Goal: Task Accomplishment & Management: Manage account settings

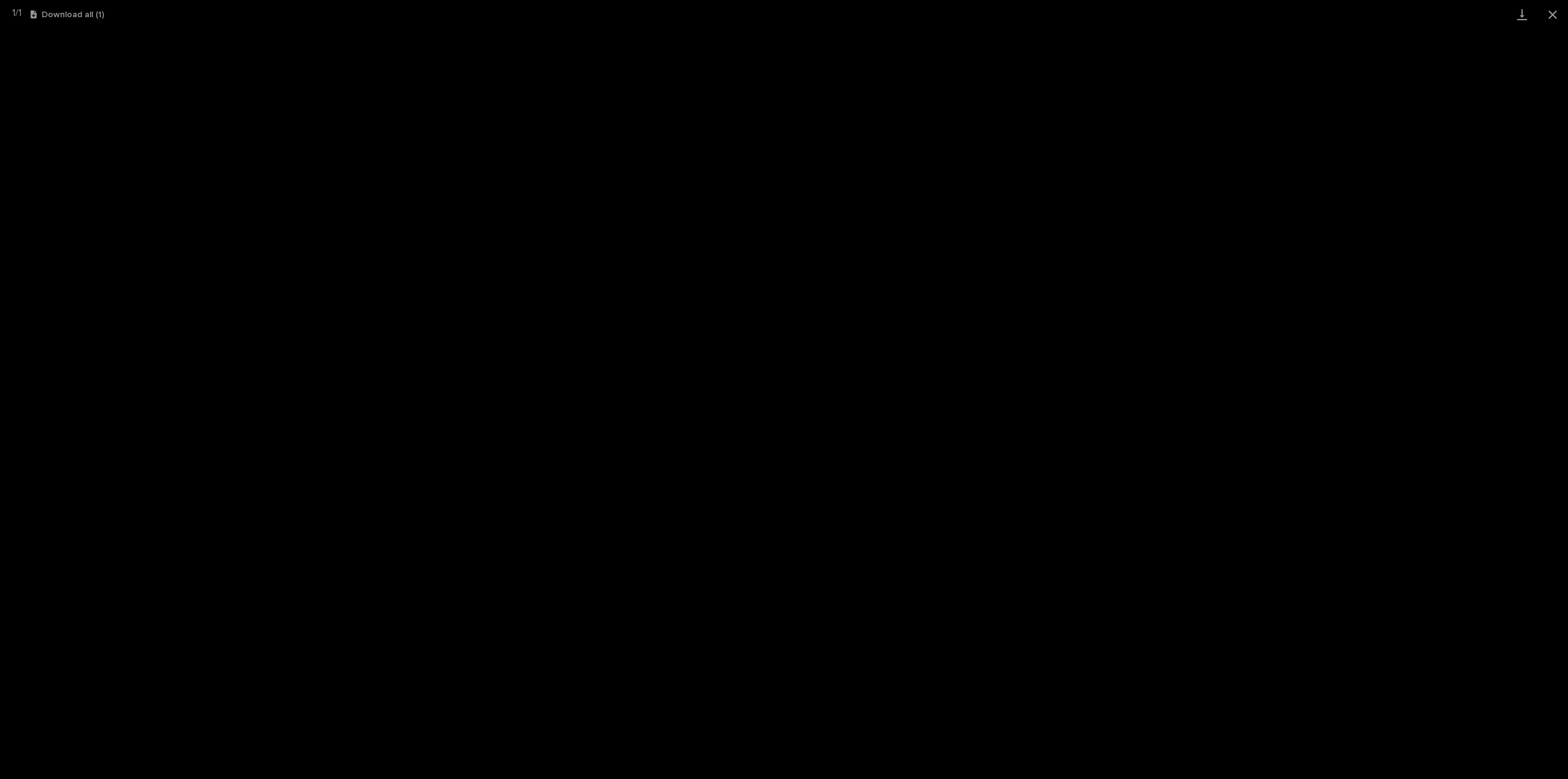
scroll to position [27, 0]
click at [1556, 18] on button "Close gallery" at bounding box center [1552, 14] width 31 height 29
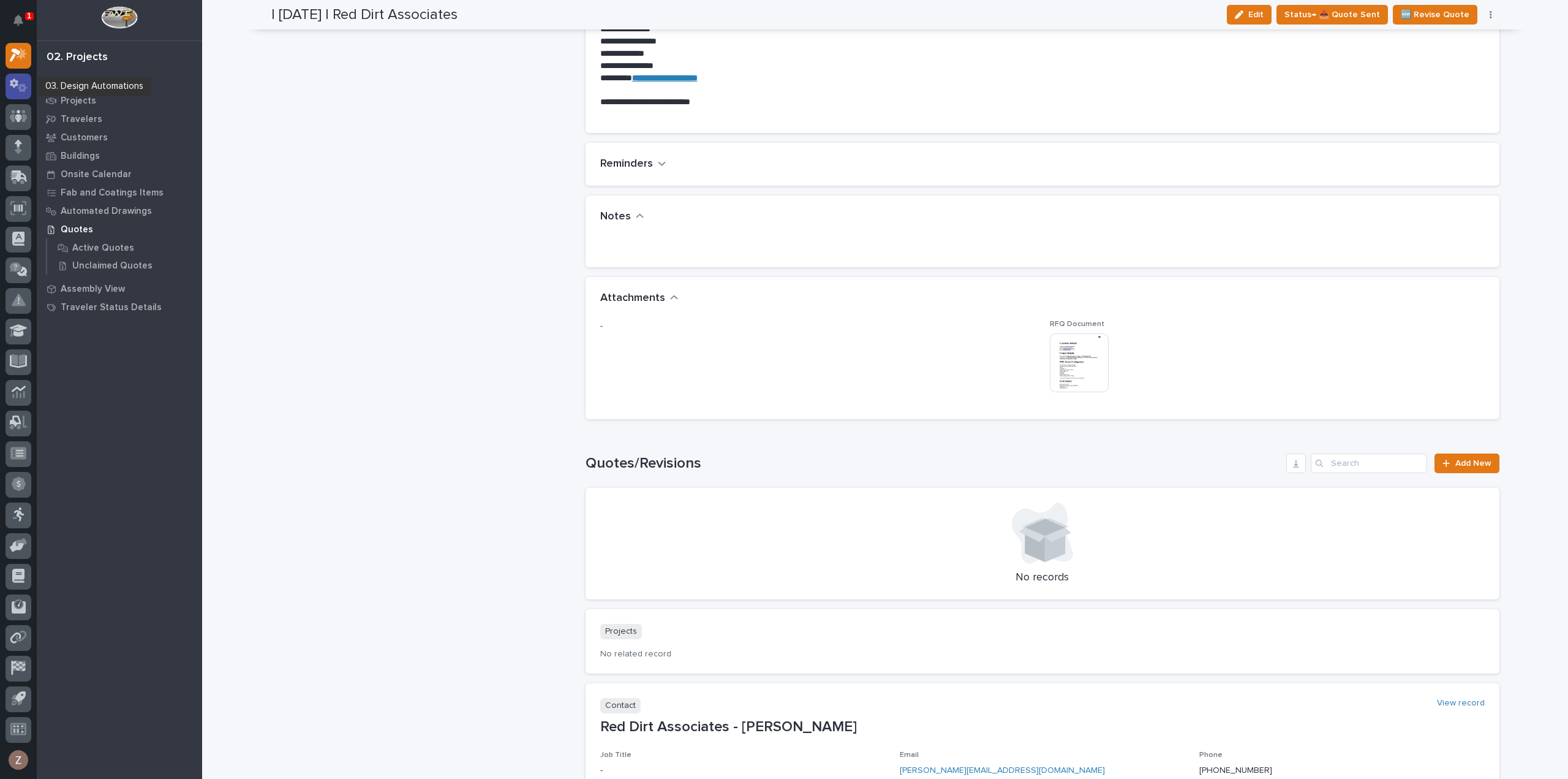
click at [18, 81] on icon at bounding box center [19, 85] width 18 height 14
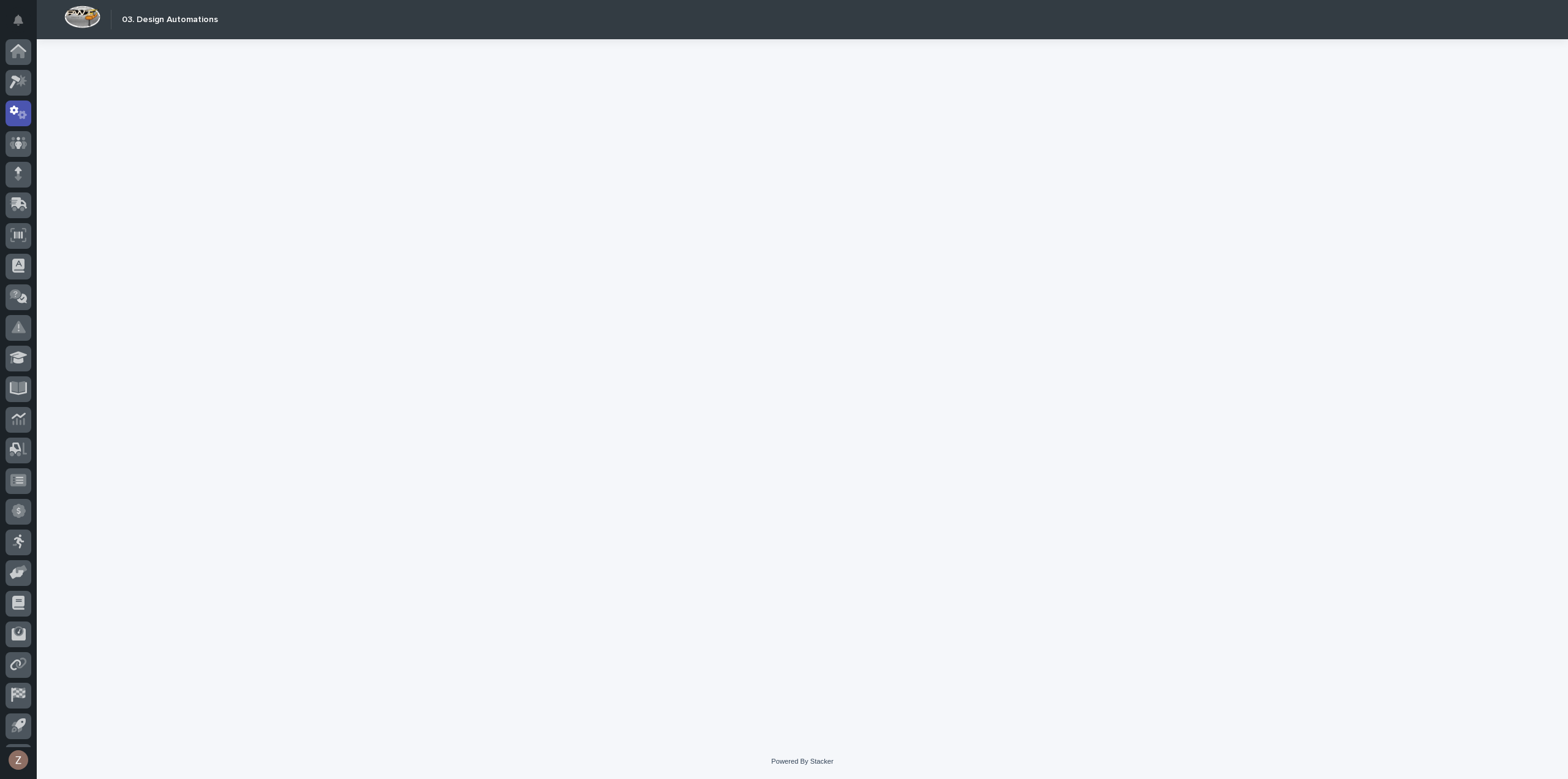
scroll to position [27, 0]
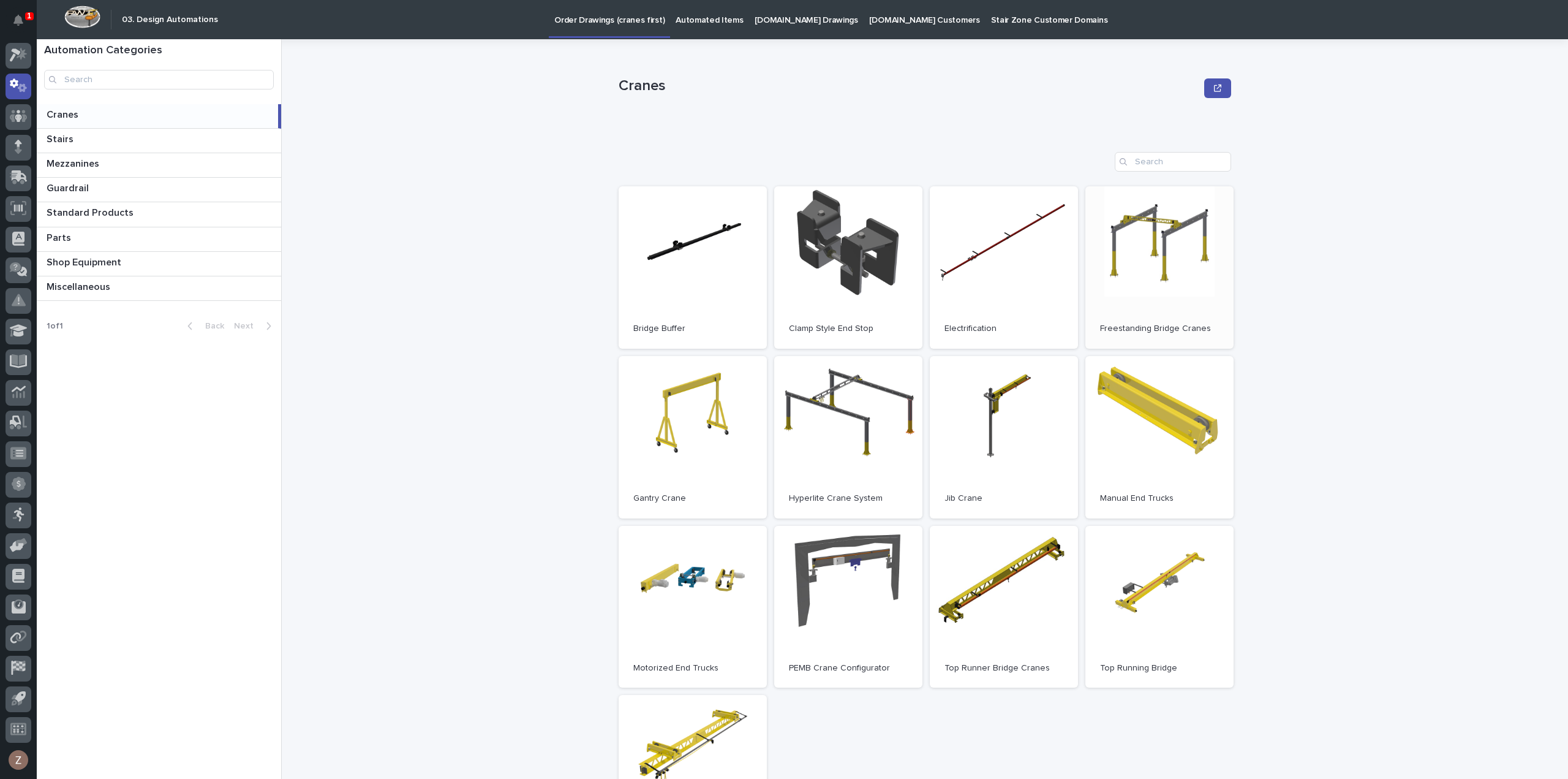
click at [1186, 278] on link "Open" at bounding box center [1159, 267] width 148 height 162
click at [18, 86] on icon at bounding box center [19, 85] width 18 height 14
click at [24, 60] on icon at bounding box center [19, 55] width 18 height 14
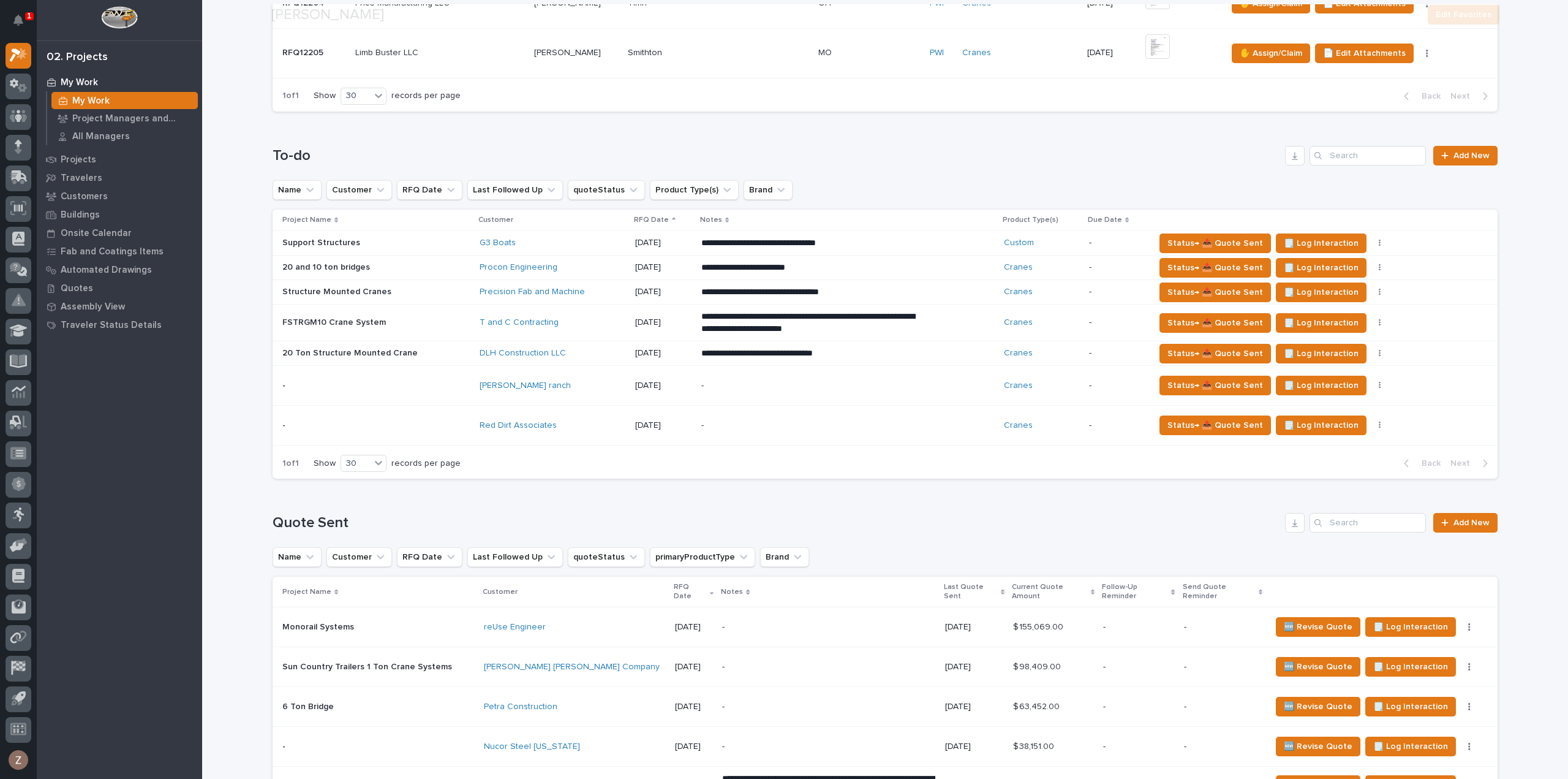
scroll to position [1042, 0]
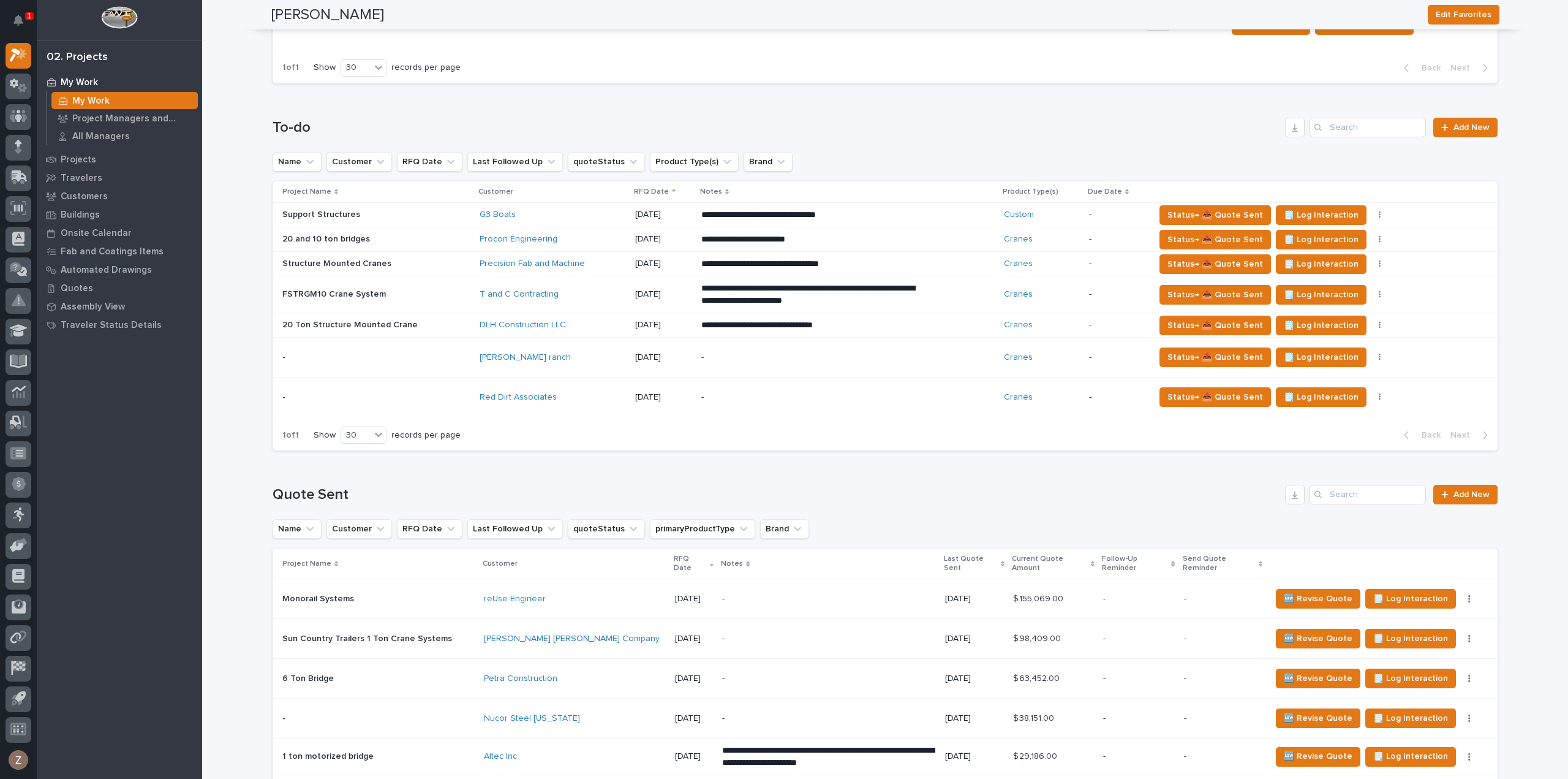
click at [825, 292] on p "**********" at bounding box center [808, 294] width 214 height 24
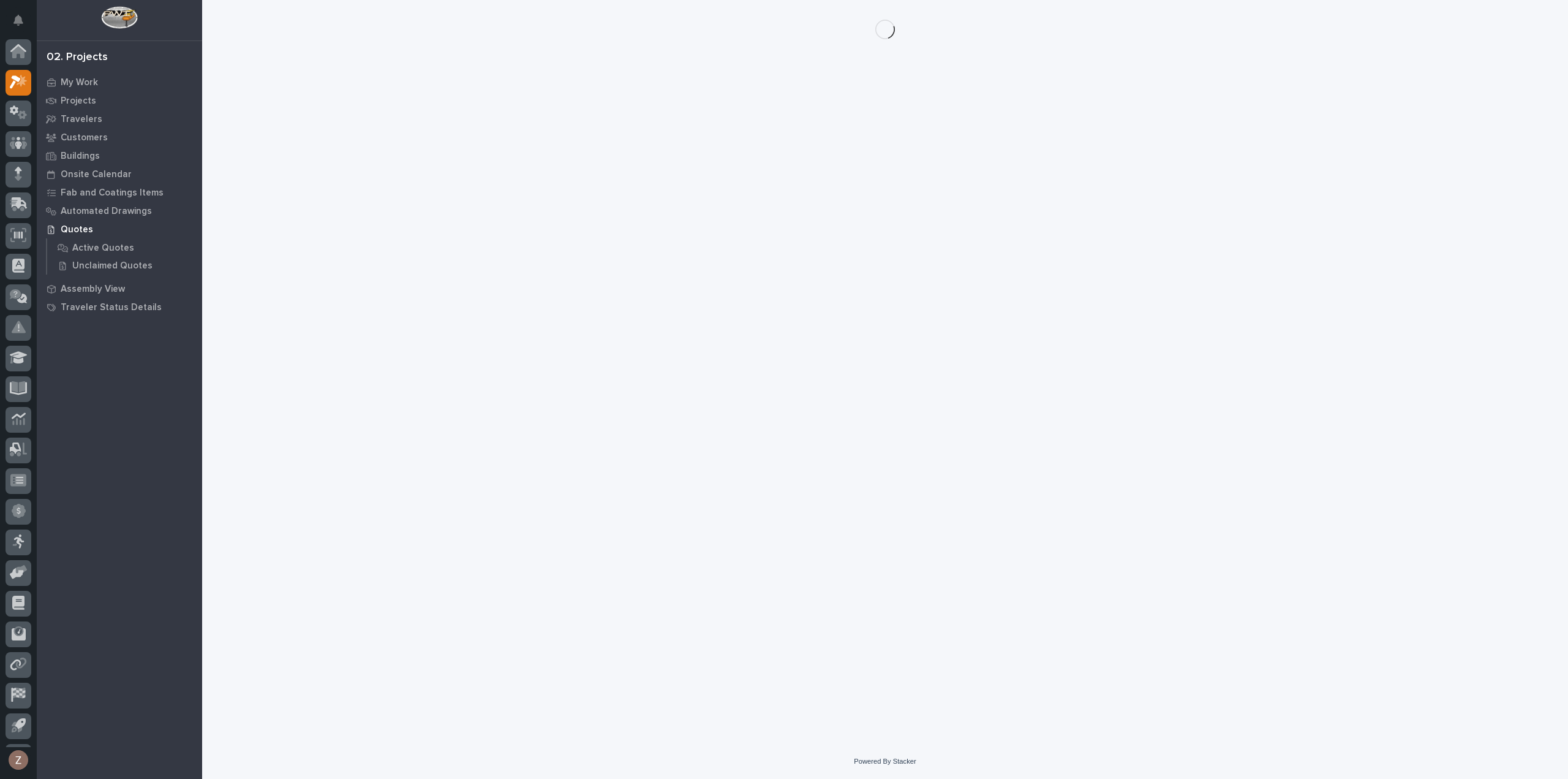
scroll to position [27, 0]
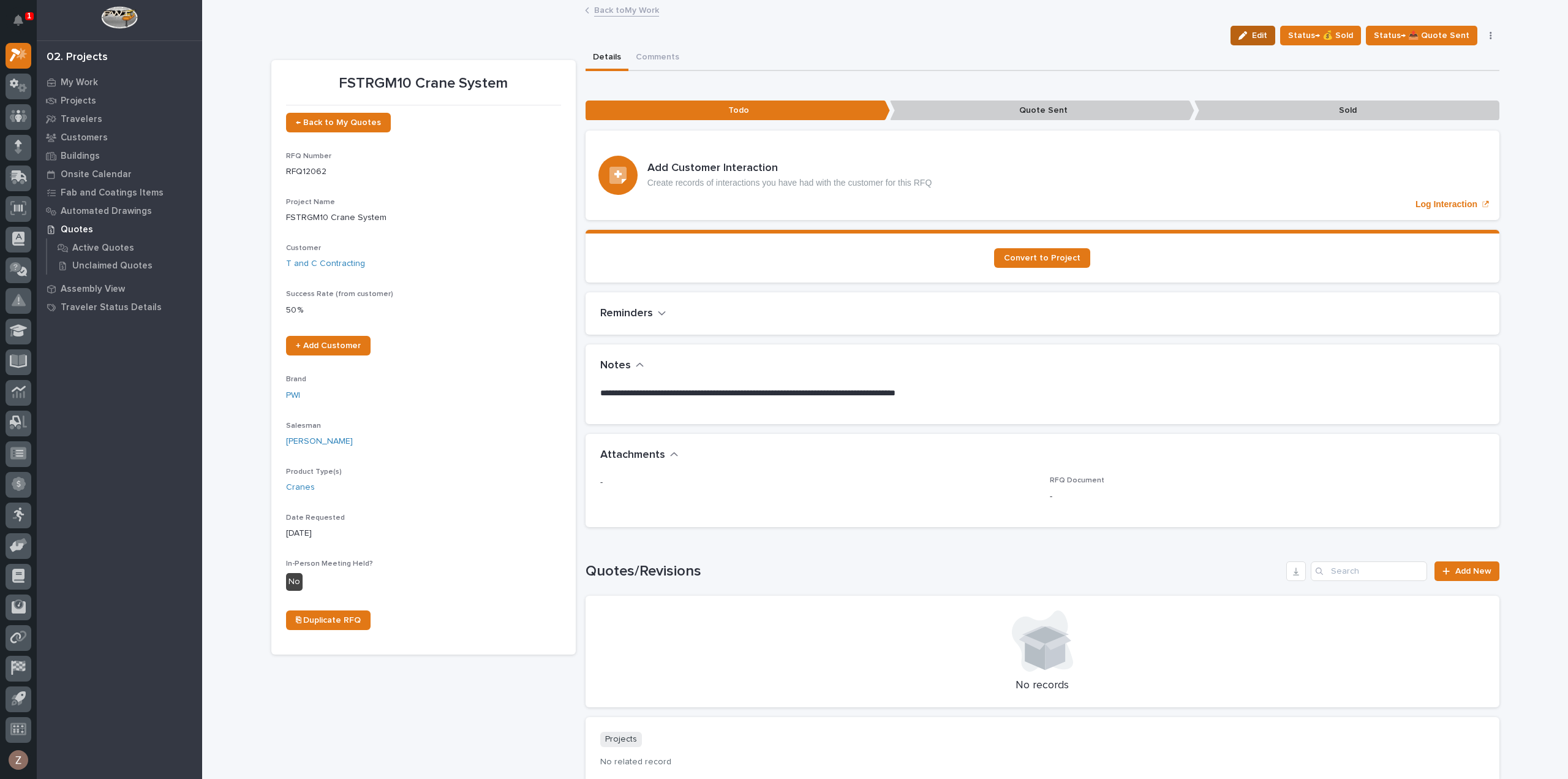
click at [1273, 41] on button "Edit" at bounding box center [1252, 35] width 45 height 20
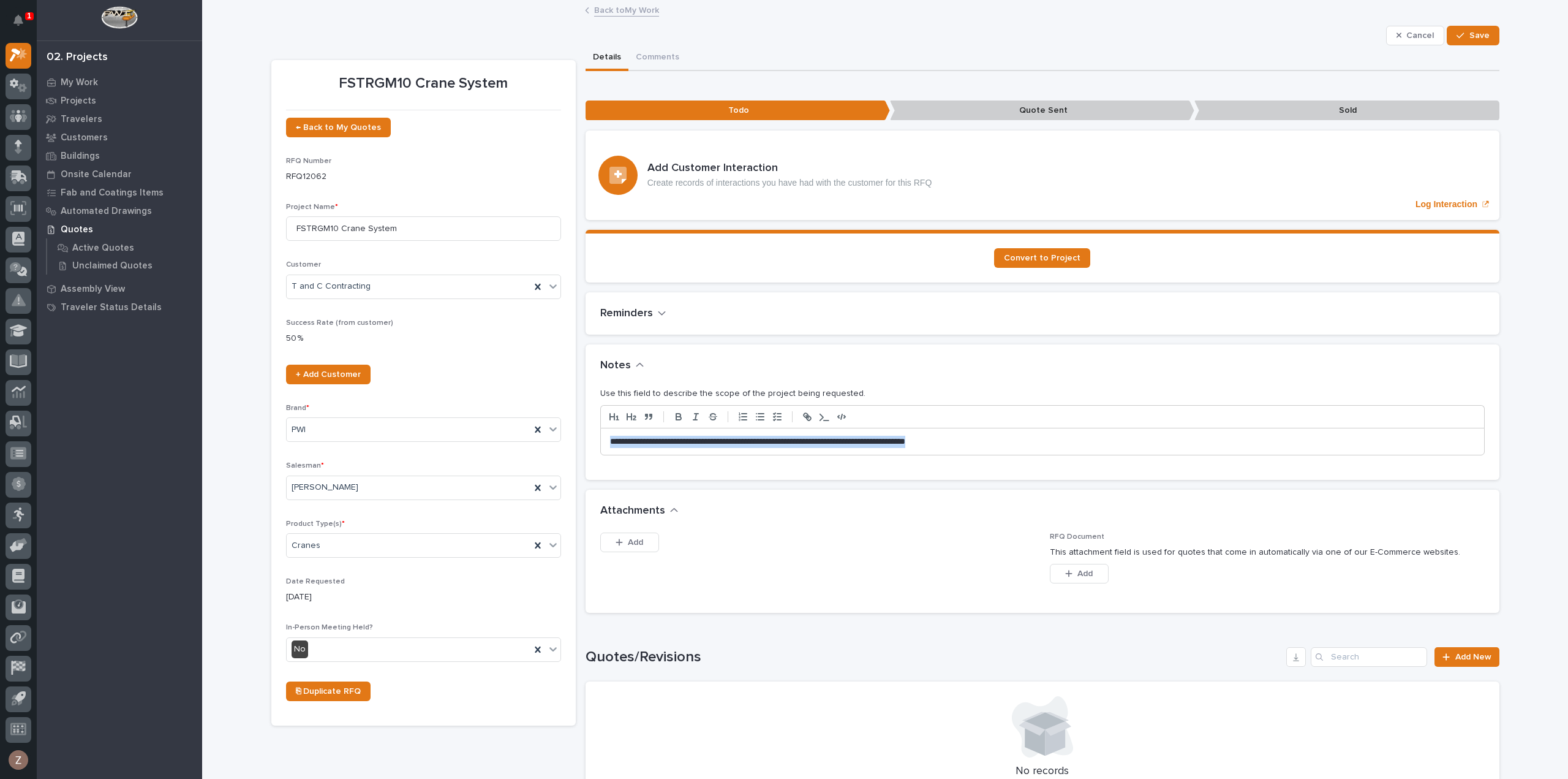
drag, startPoint x: 677, startPoint y: 453, endPoint x: 505, endPoint y: 449, distance: 172.0
click at [505, 449] on div "FSTRGM10 Crane System ← Back to My Quotes RFQ Number RFQ12062 Project Name * FS…" at bounding box center [885, 539] width 1228 height 989
click at [1490, 32] on button "Save" at bounding box center [1473, 35] width 52 height 20
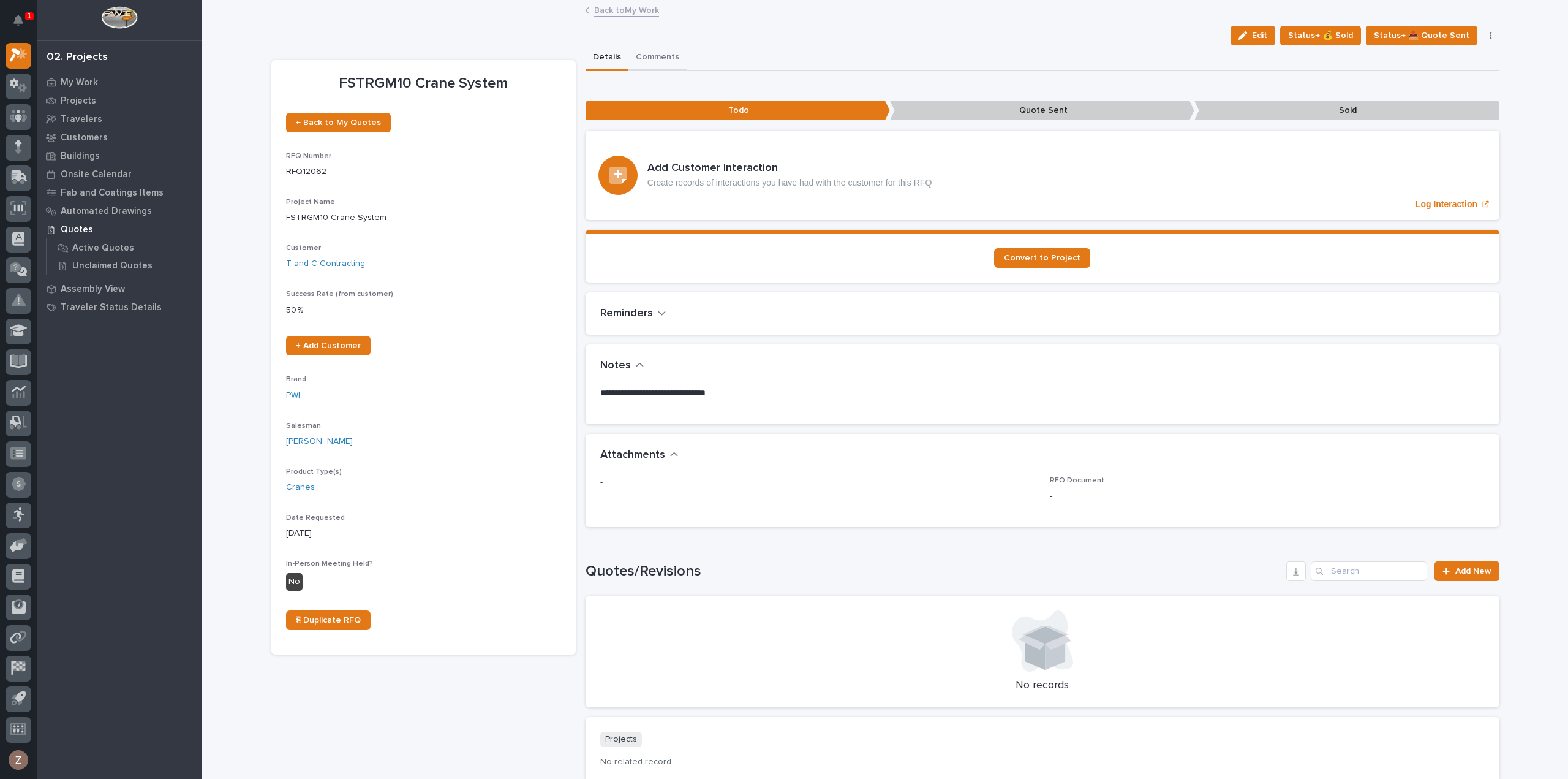
click at [664, 56] on button "Comments" at bounding box center [657, 58] width 58 height 26
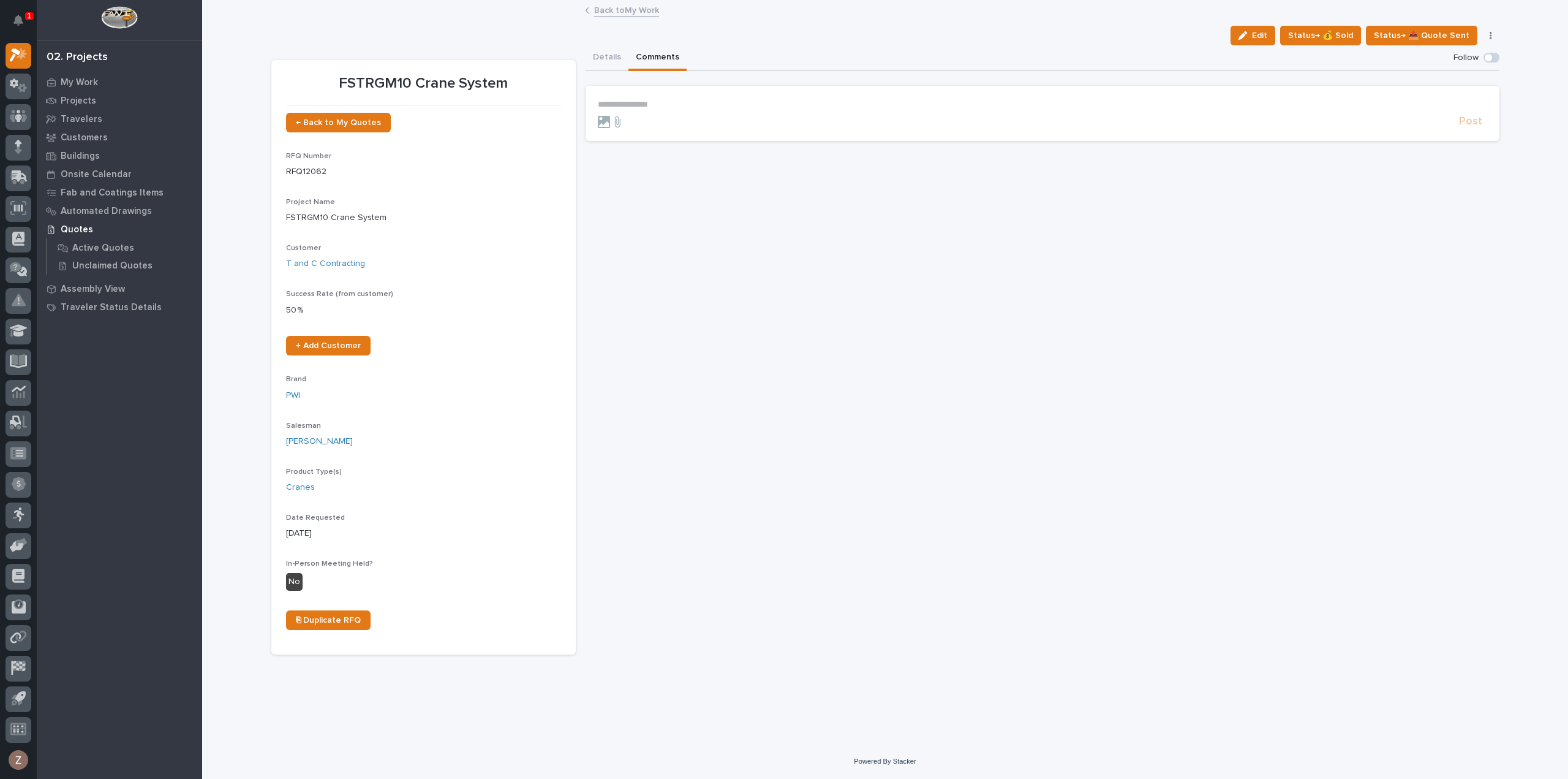
click at [675, 100] on p "**********" at bounding box center [1042, 104] width 890 height 10
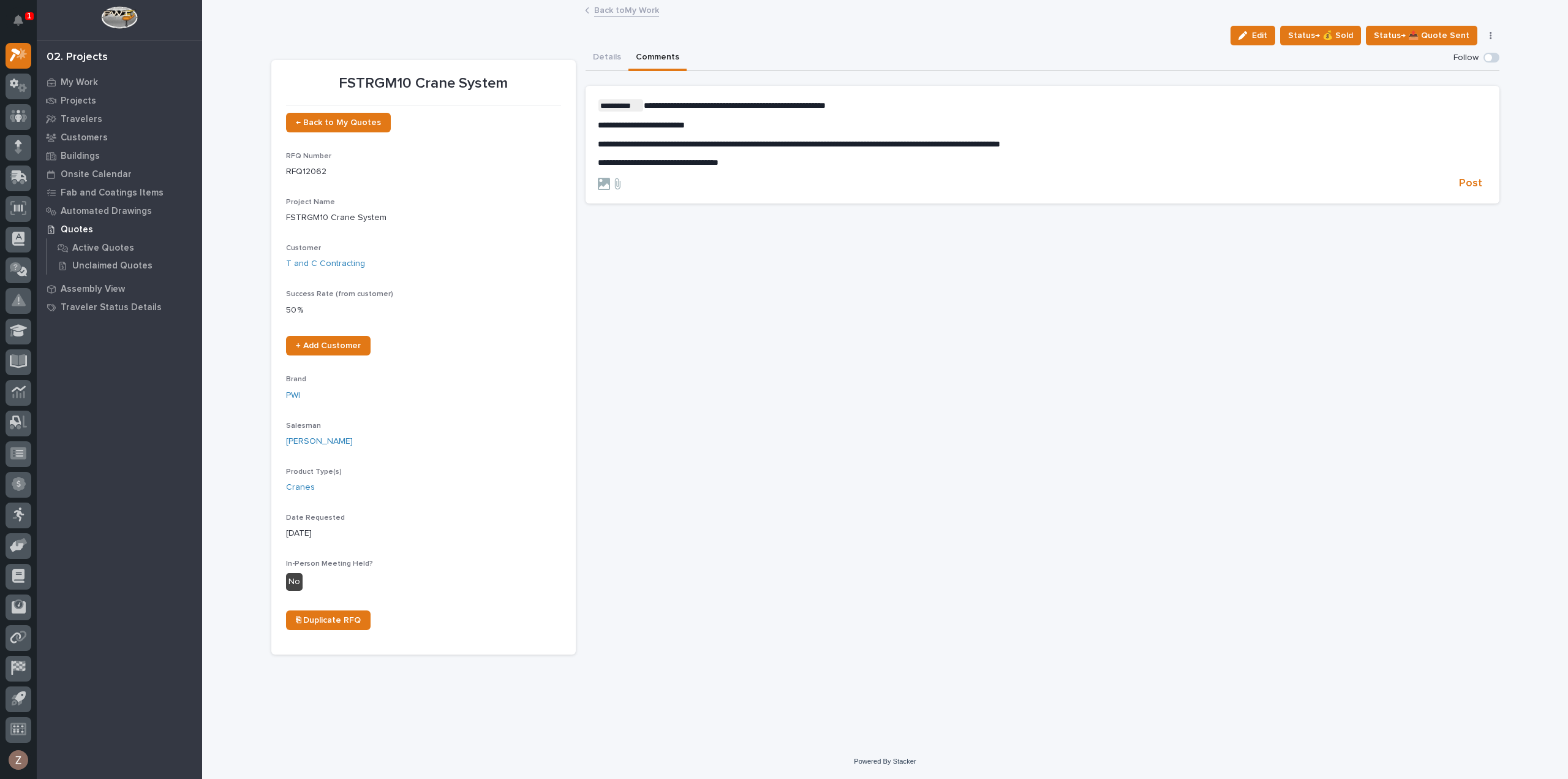
click at [718, 164] on span "**********" at bounding box center [658, 162] width 120 height 9
click at [774, 162] on p "**********" at bounding box center [1042, 162] width 890 height 10
click at [878, 164] on p "**********" at bounding box center [1042, 162] width 890 height 10
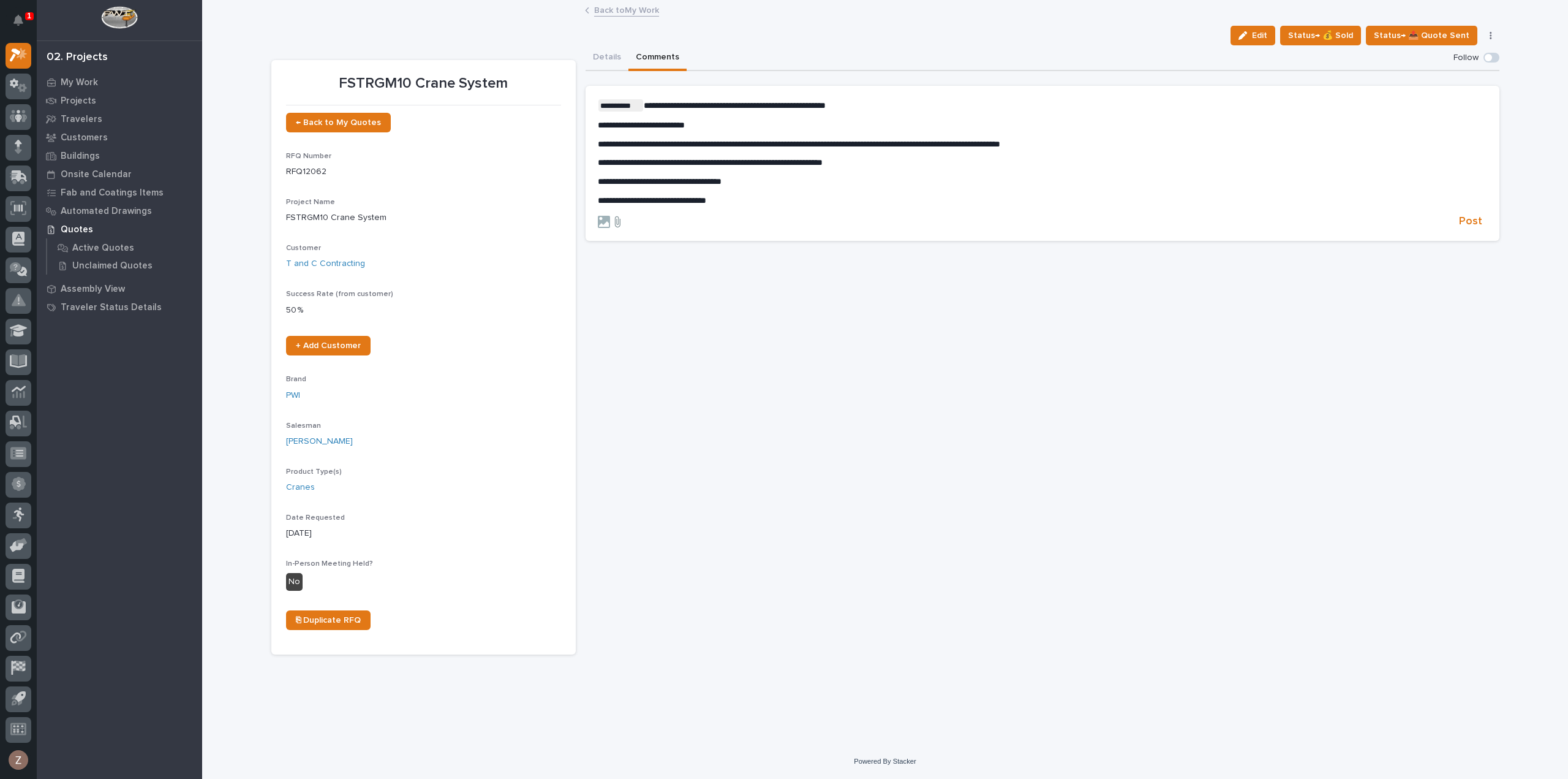
click at [615, 217] on icon at bounding box center [617, 222] width 5 height 11
click at [610, 216] on input "file" at bounding box center [610, 216] width 0 height 0
click at [615, 247] on icon at bounding box center [617, 248] width 5 height 11
click at [610, 242] on input "file" at bounding box center [610, 242] width 0 height 0
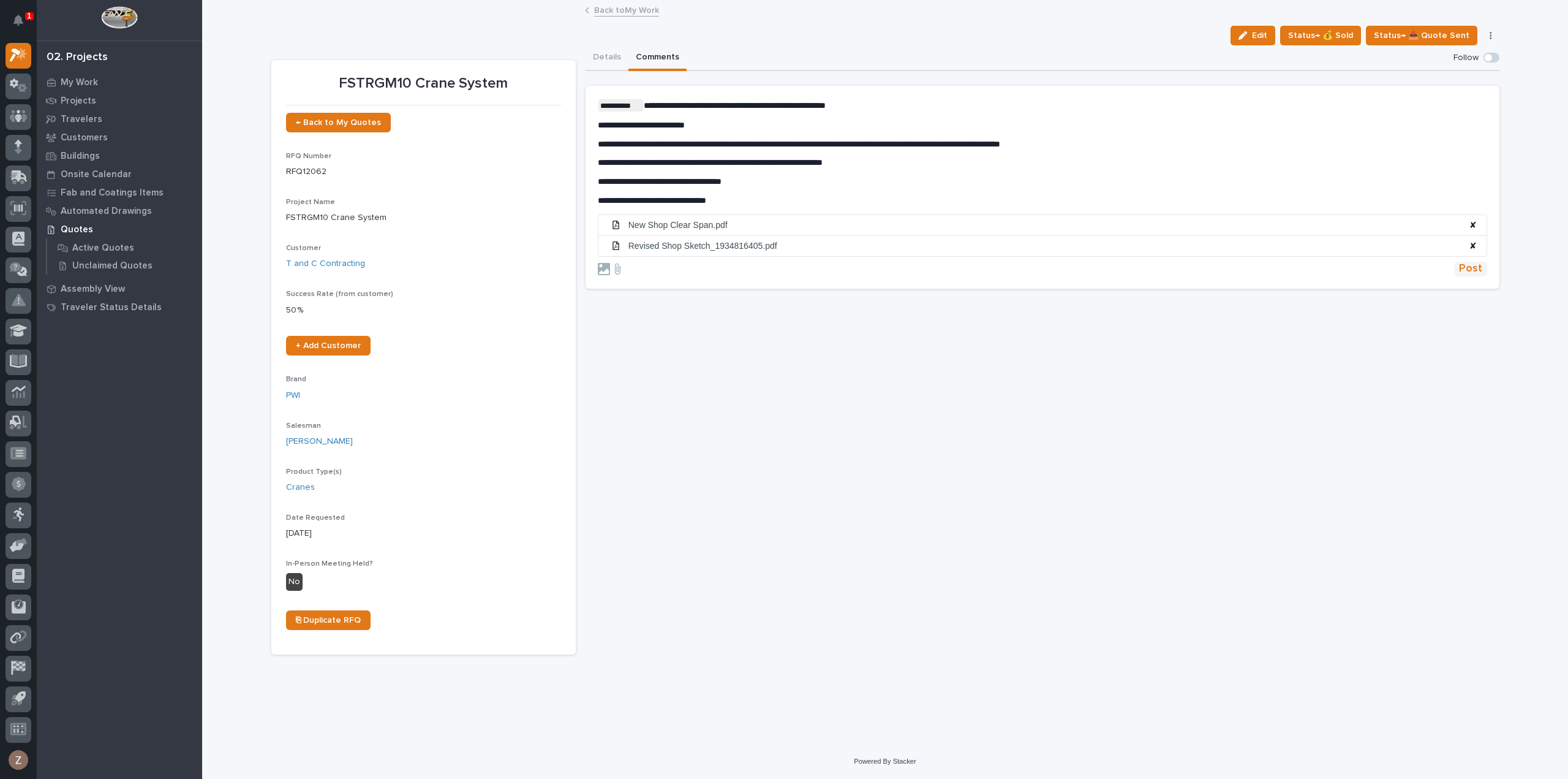
click at [1470, 270] on span "Post" at bounding box center [1470, 269] width 23 height 14
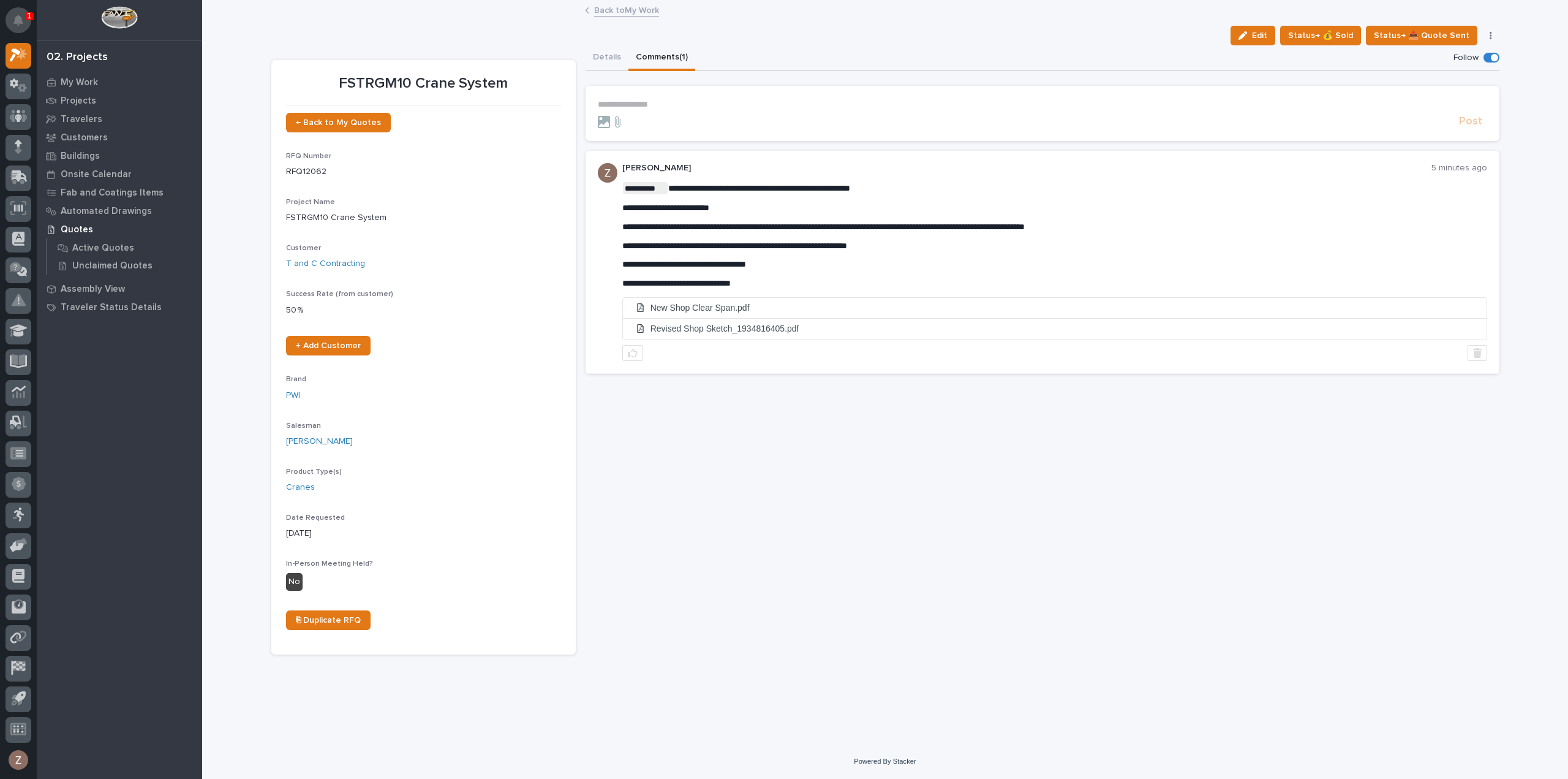
click at [16, 16] on icon "Notifications" at bounding box center [18, 20] width 10 height 11
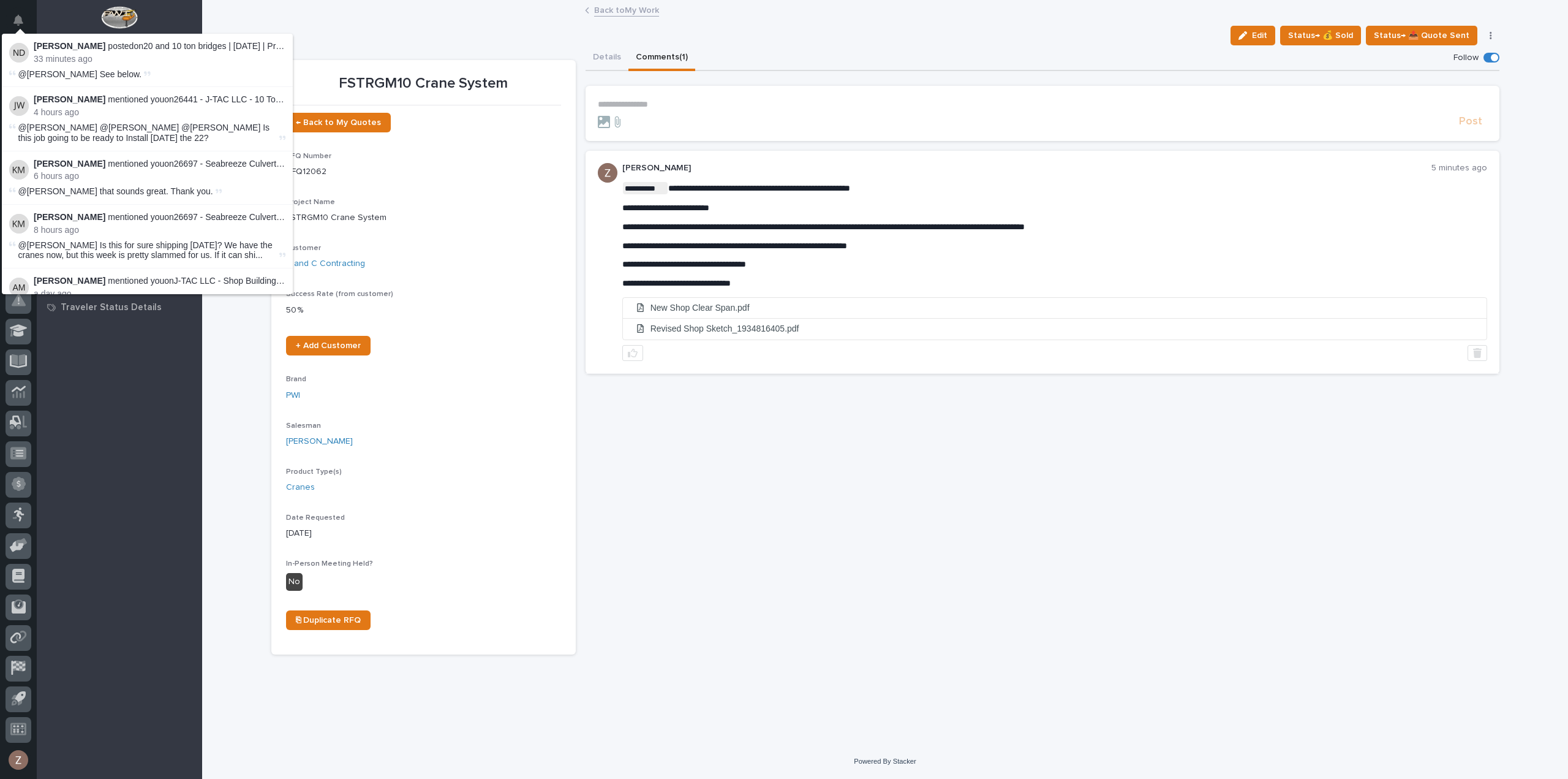
click at [16, 16] on icon "Notifications" at bounding box center [18, 20] width 10 height 11
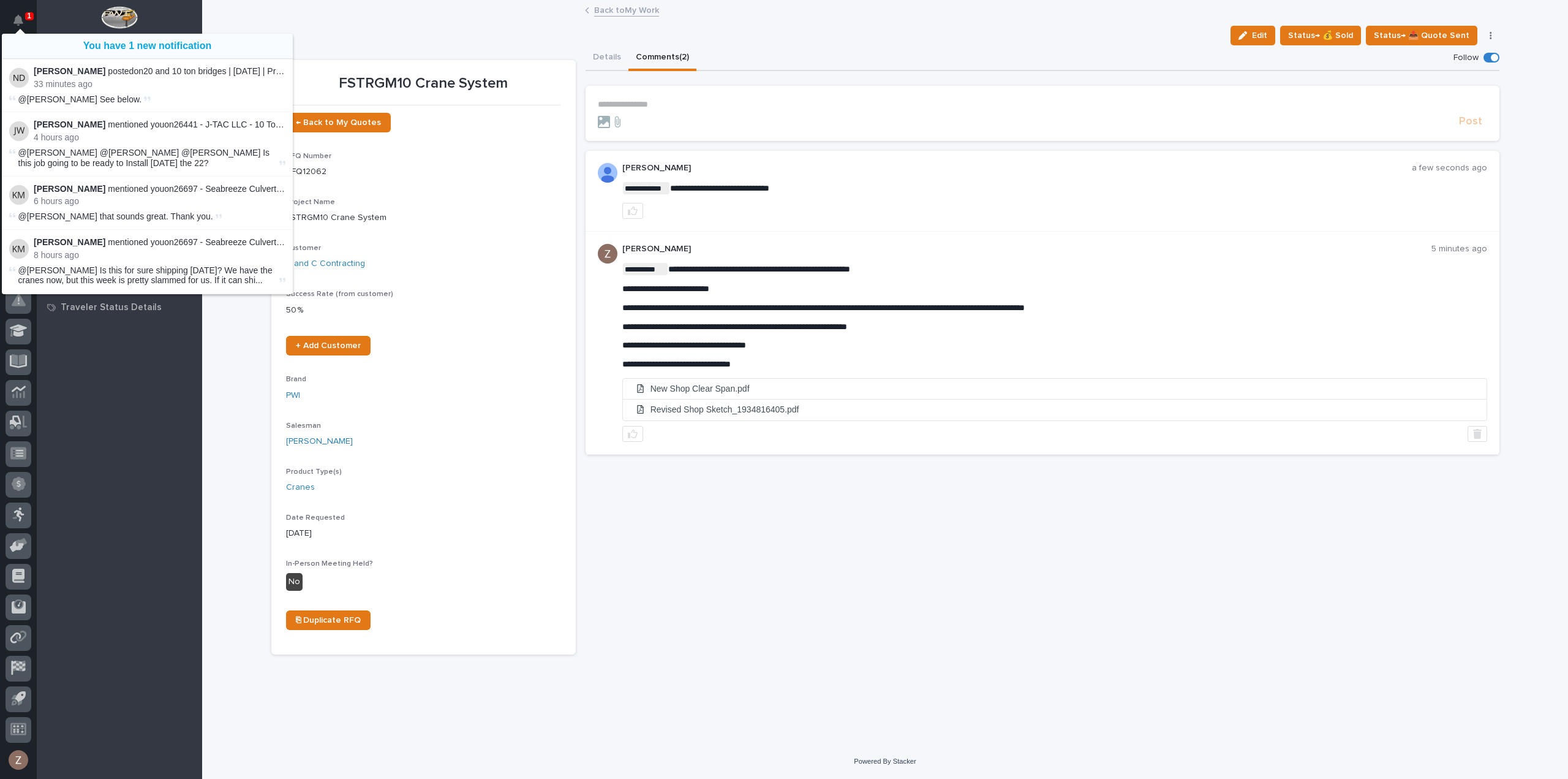
click at [22, 16] on icon "Notifications" at bounding box center [18, 20] width 10 height 11
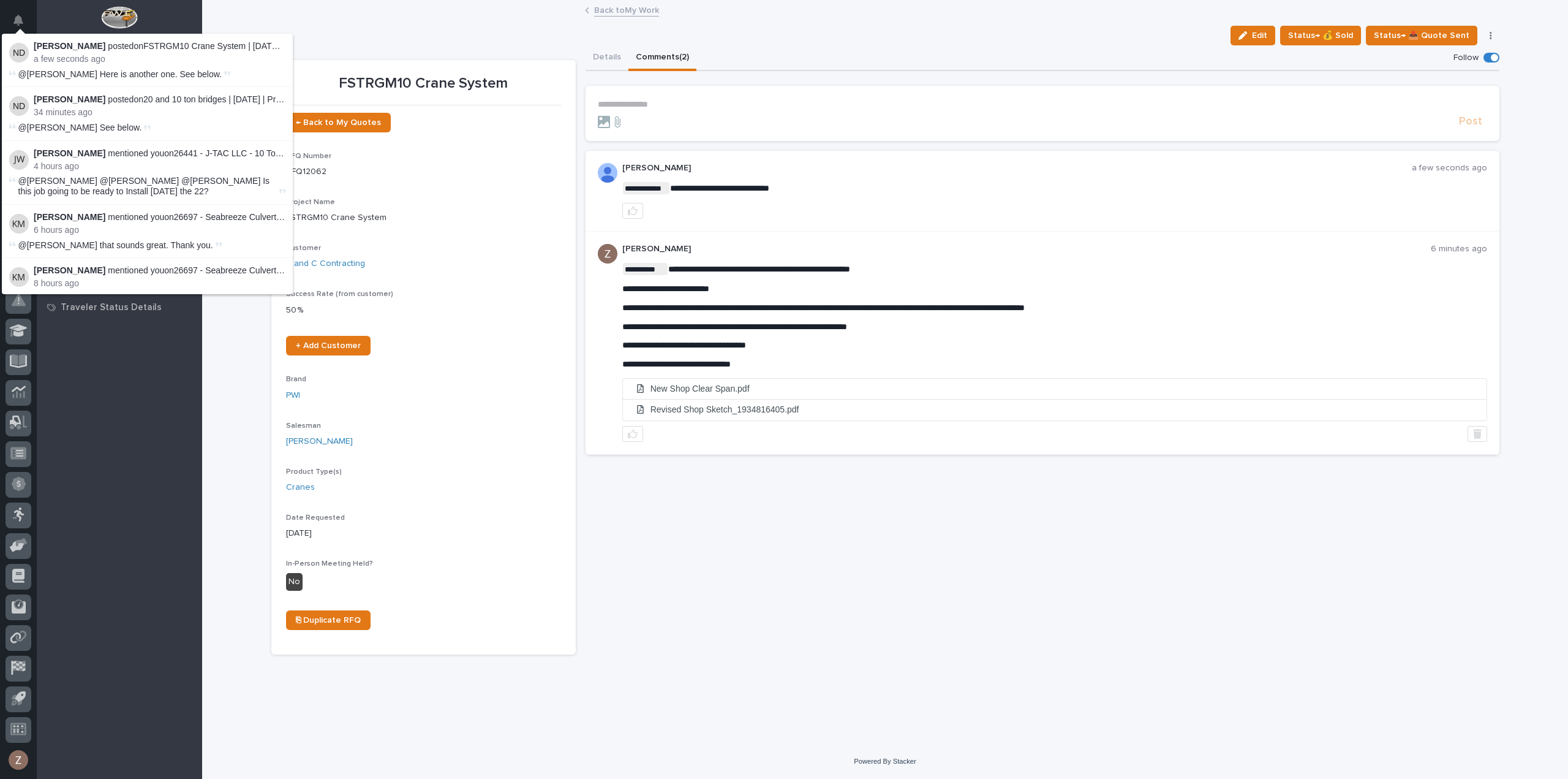
click at [503, 24] on div "FSTRGM10 Crane System Edit Status→ 💰 Sold Status→ 📤 Quote Sent Status→ ❌ PWI De…" at bounding box center [885, 328] width 1228 height 653
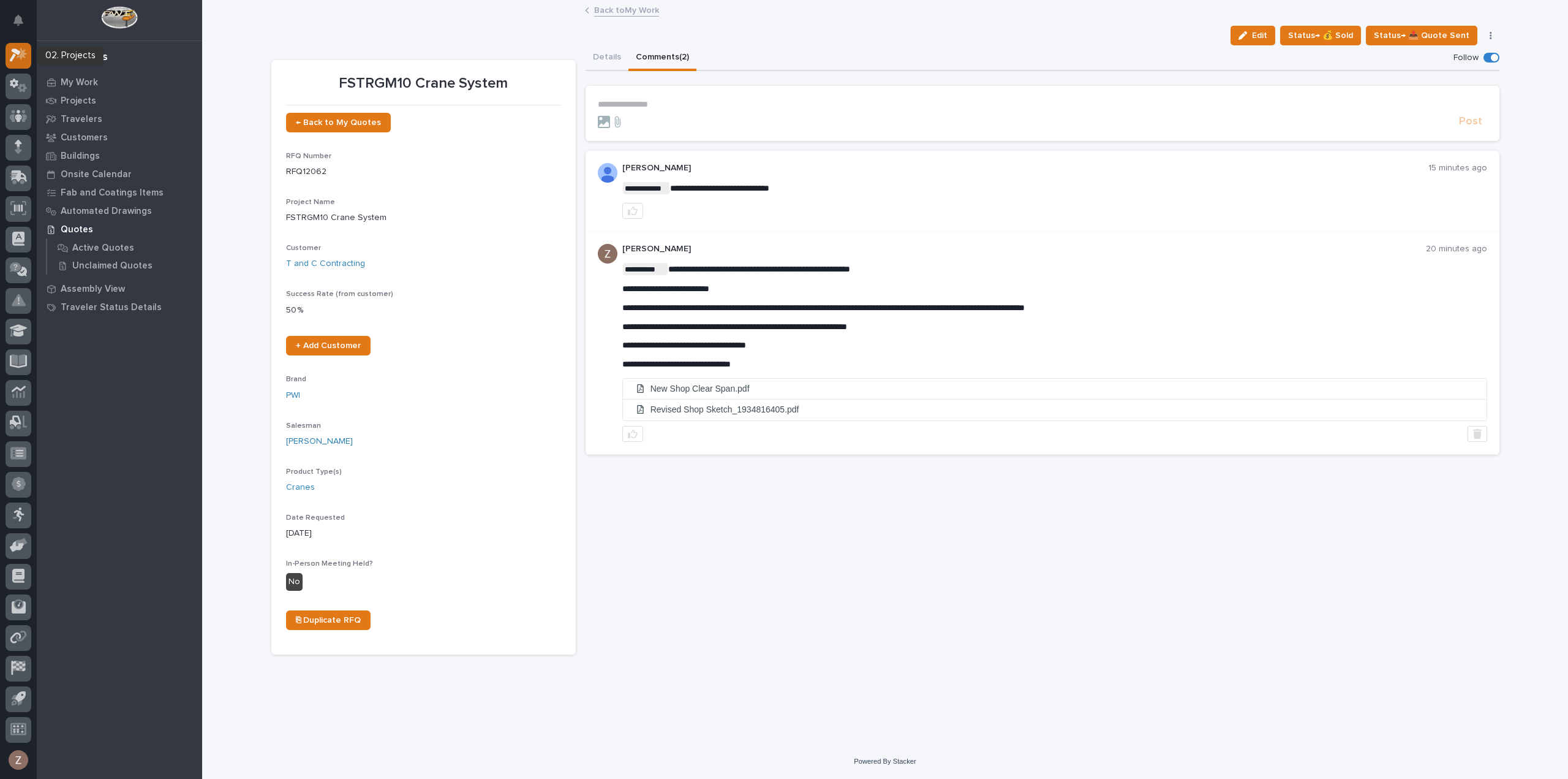
click at [12, 58] on icon at bounding box center [16, 56] width 11 height 13
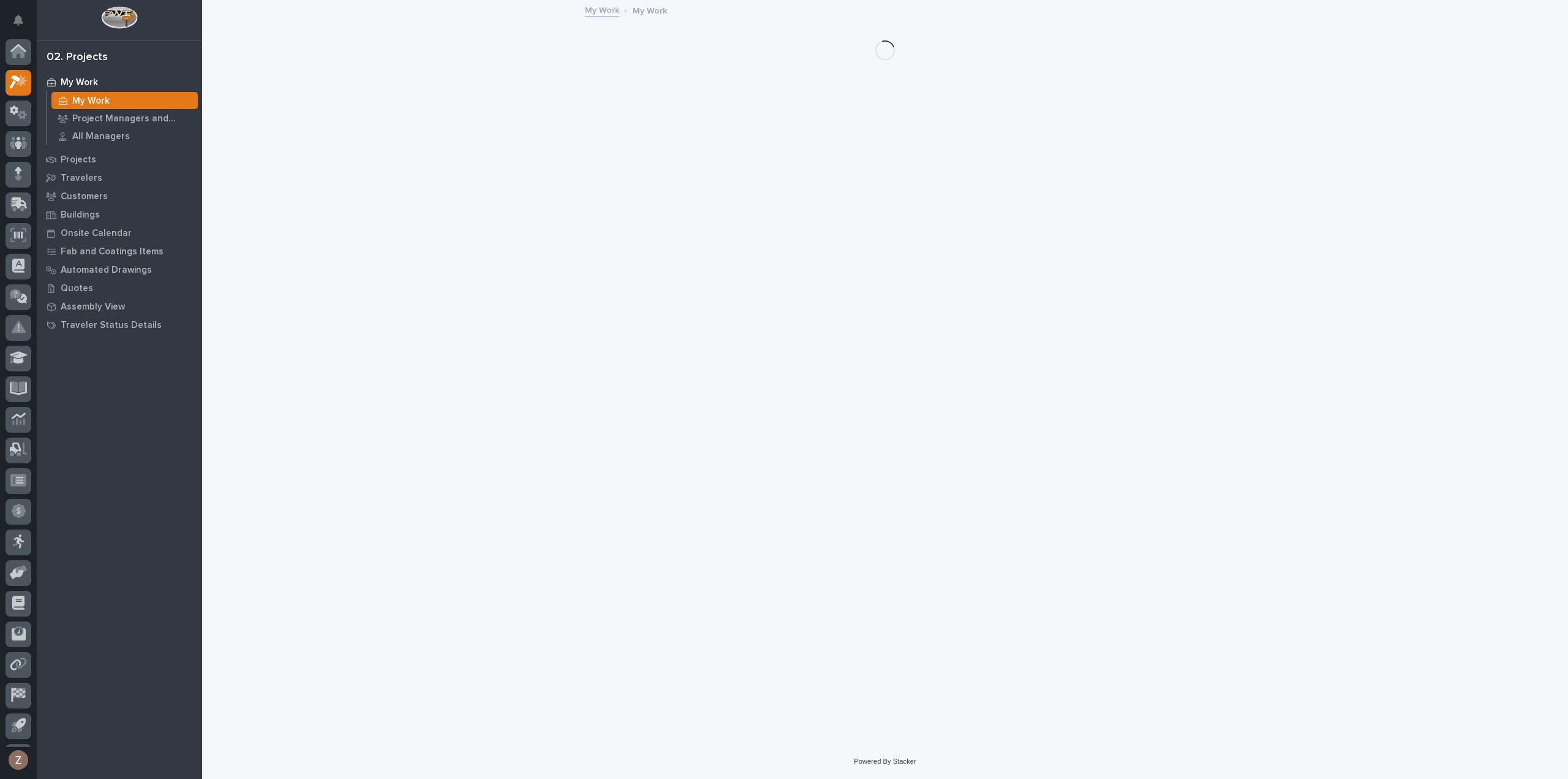
scroll to position [27, 0]
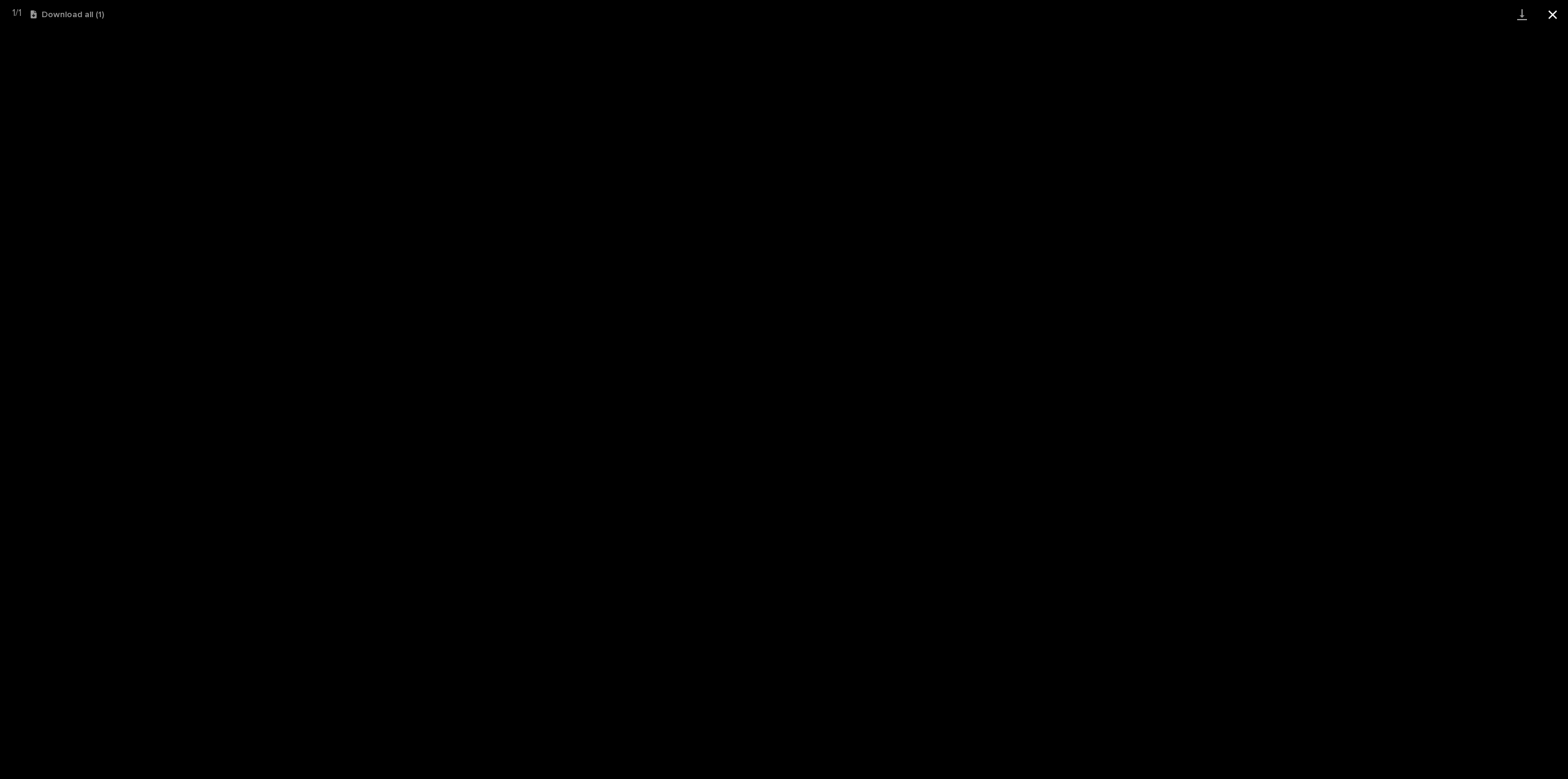
click at [1549, 16] on button "Close gallery" at bounding box center [1552, 14] width 31 height 29
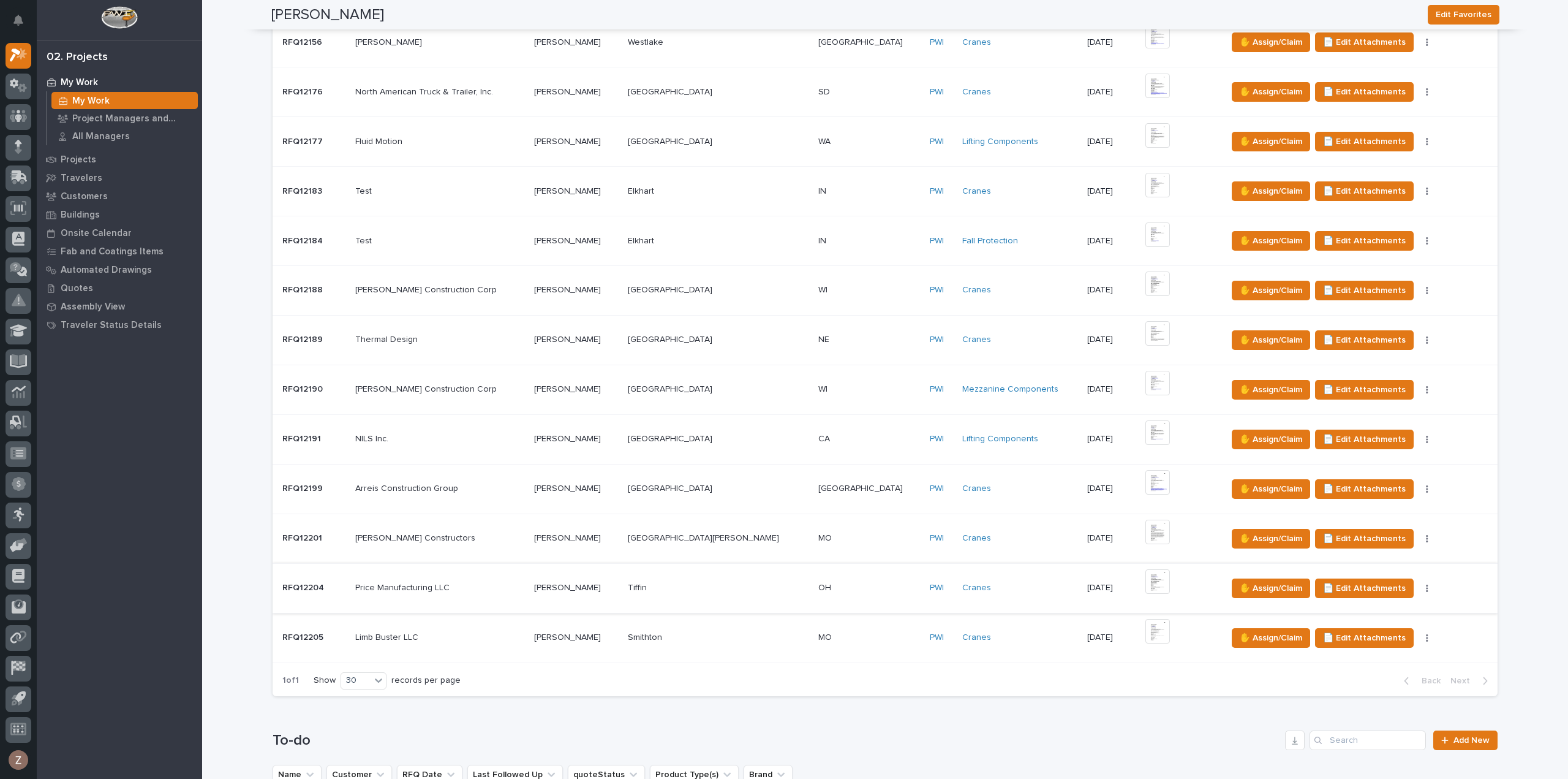
click at [1145, 582] on img at bounding box center [1157, 581] width 24 height 24
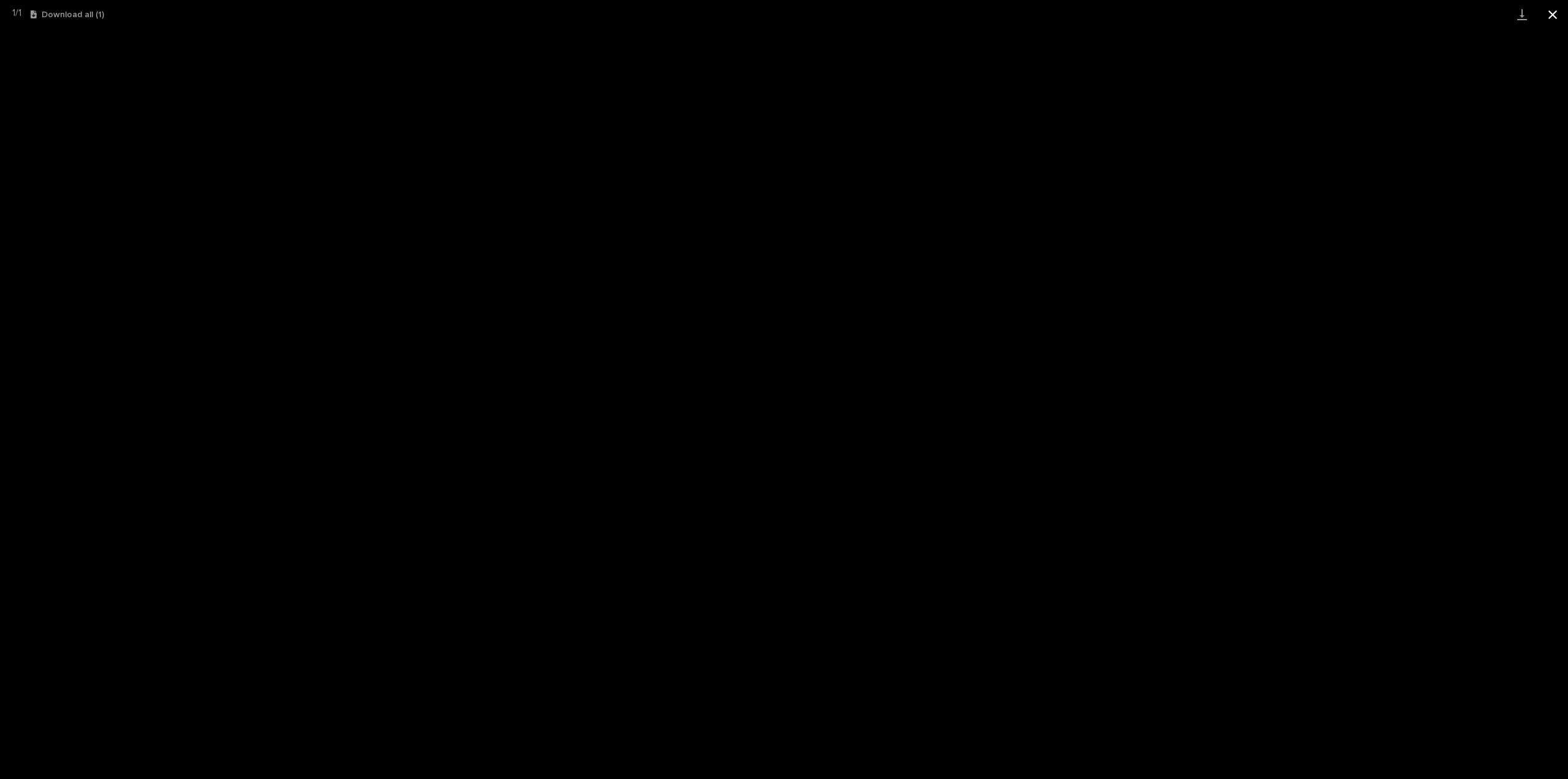
click at [1558, 18] on button "Close gallery" at bounding box center [1552, 14] width 31 height 29
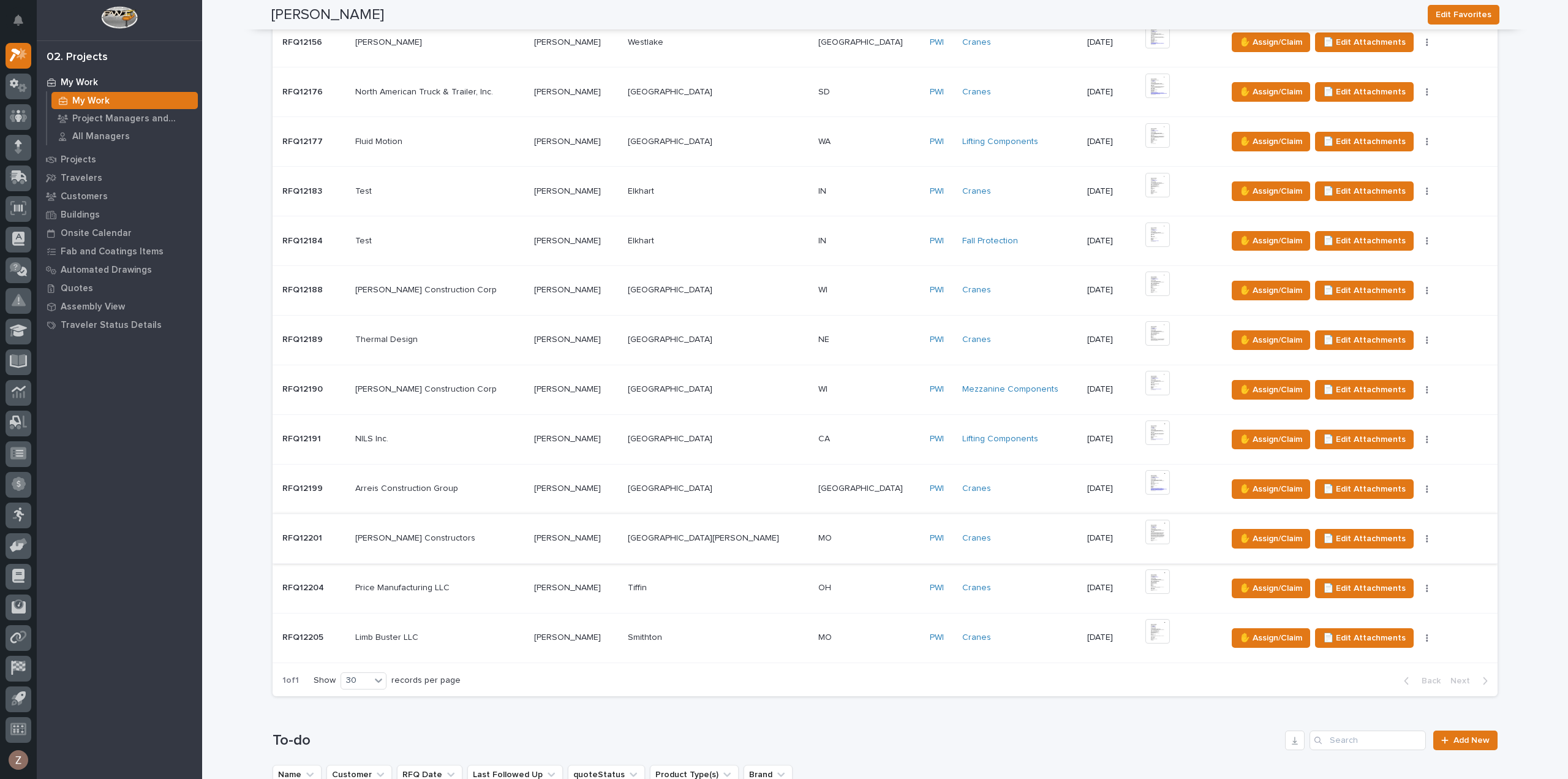
click at [1145, 530] on img at bounding box center [1157, 532] width 24 height 24
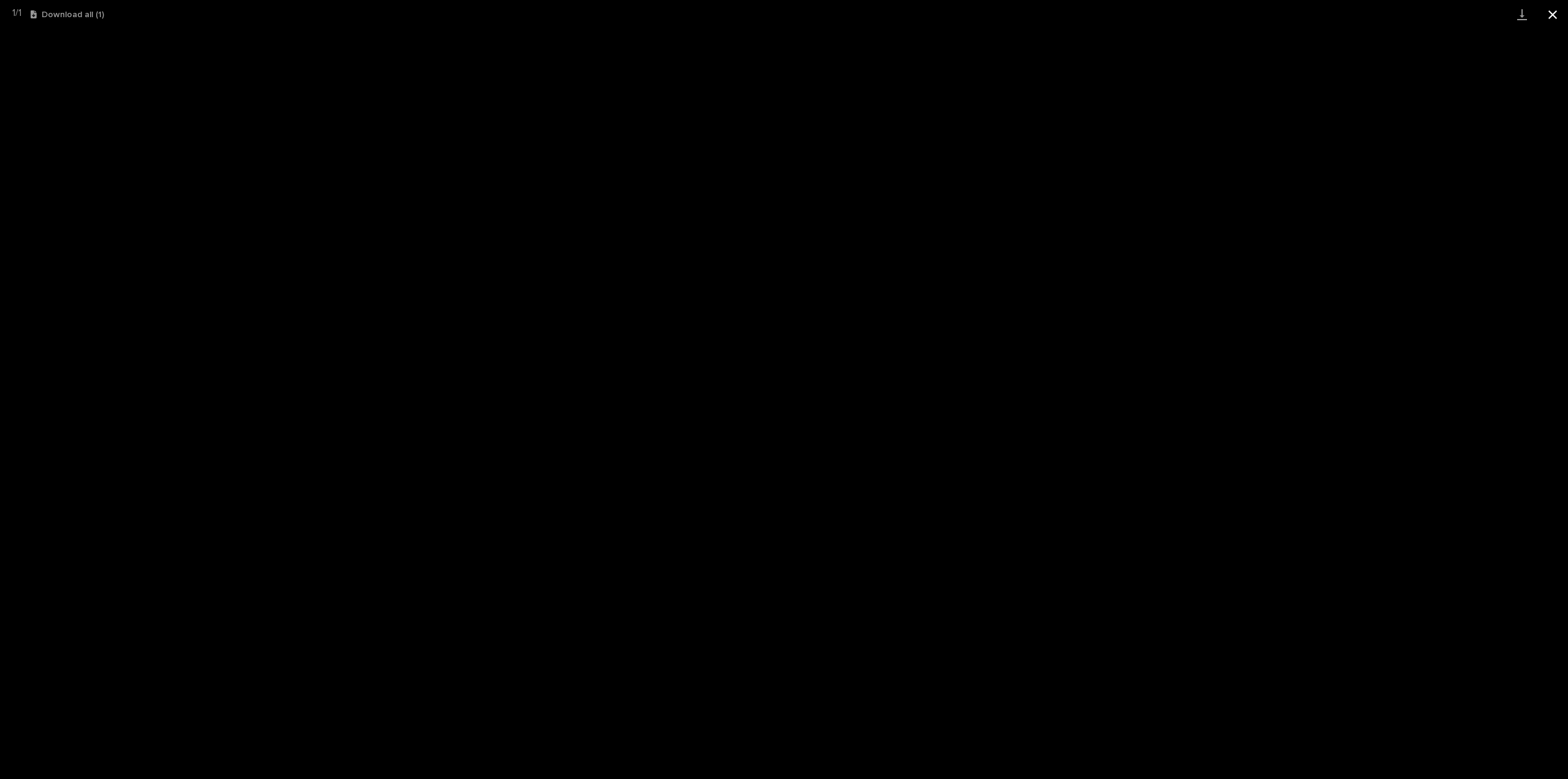
click at [1541, 19] on button "Close gallery" at bounding box center [1552, 14] width 31 height 29
